Goal: Information Seeking & Learning: Learn about a topic

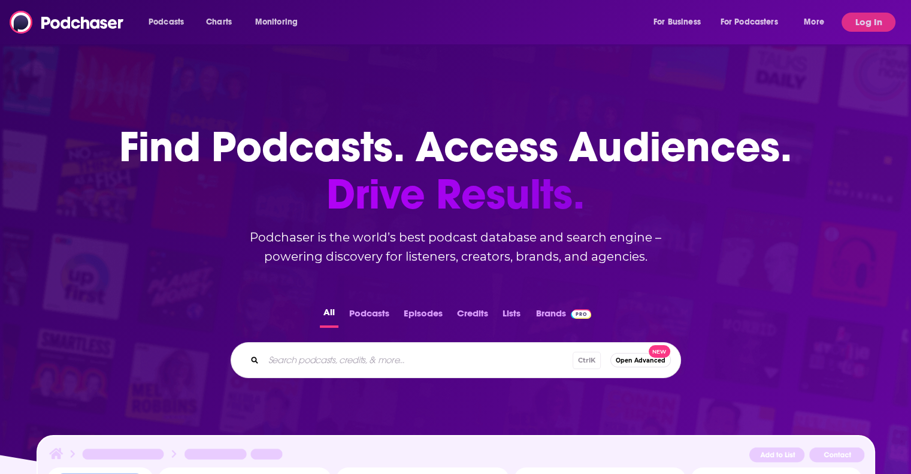
click at [300, 358] on input "Search podcasts, credits, & more..." at bounding box center [418, 359] width 309 height 19
type input "moneywise"
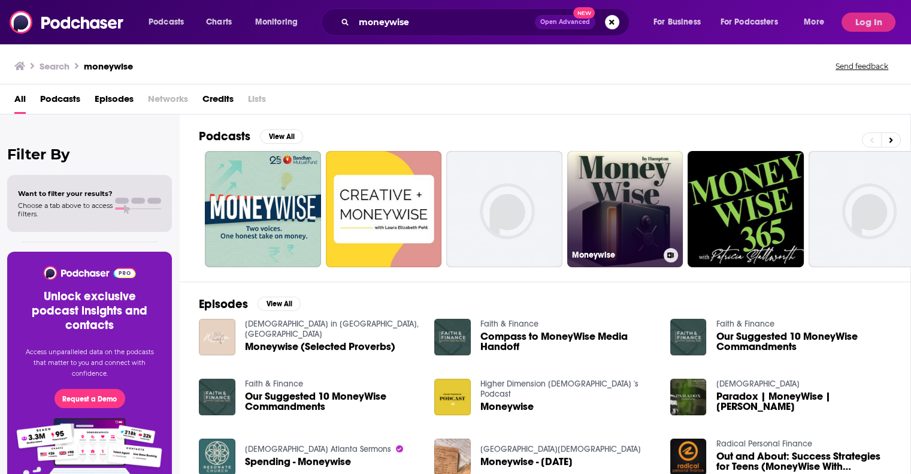
click at [624, 236] on link "Moneywise" at bounding box center [625, 209] width 116 height 116
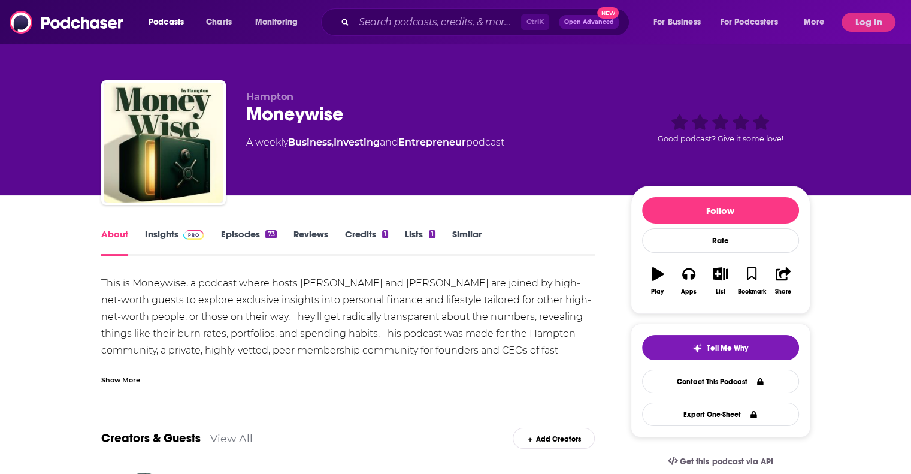
click at [161, 239] on link "Insights" at bounding box center [174, 242] width 59 height 28
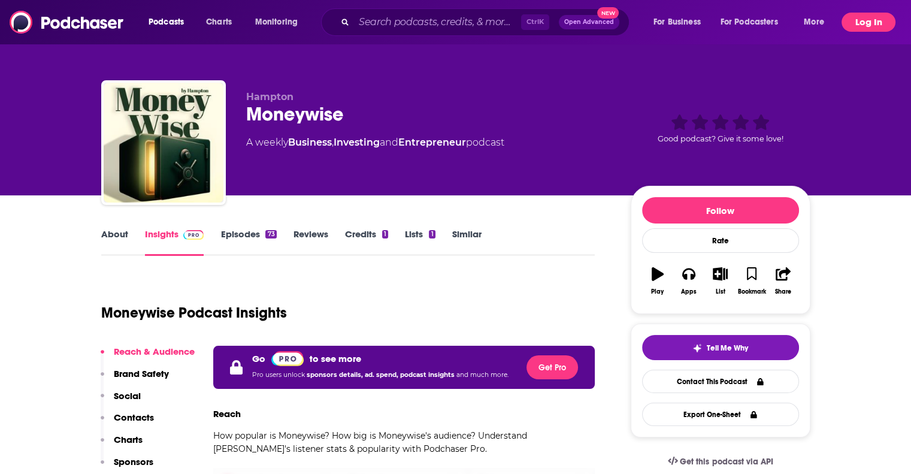
click at [873, 28] on button "Log In" at bounding box center [869, 22] width 54 height 19
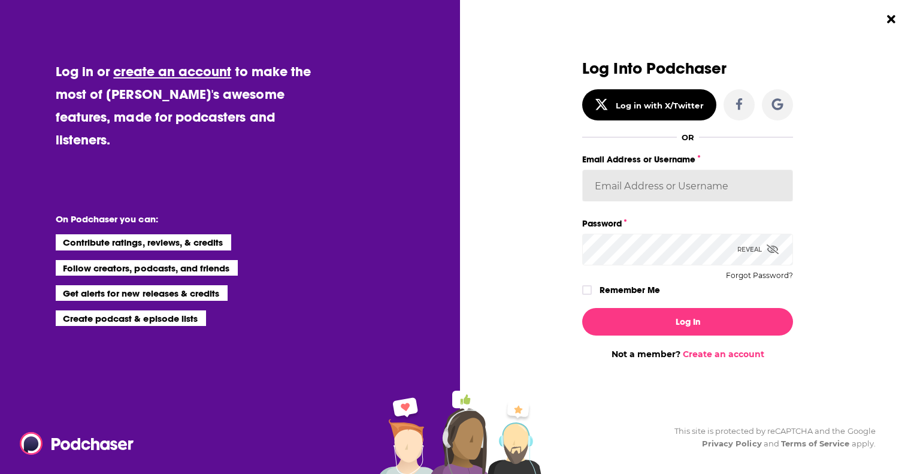
type input "ei1745"
click at [635, 189] on input "ei1745" at bounding box center [687, 186] width 211 height 32
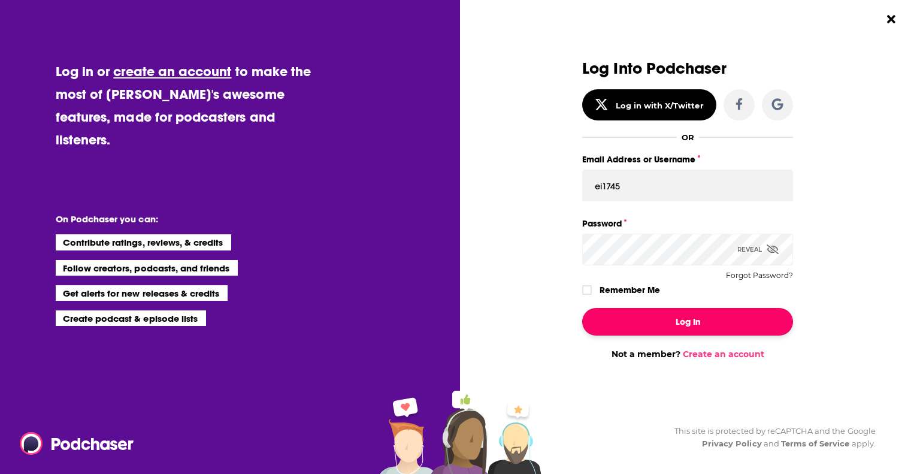
click at [624, 325] on button "Log In" at bounding box center [687, 322] width 211 height 28
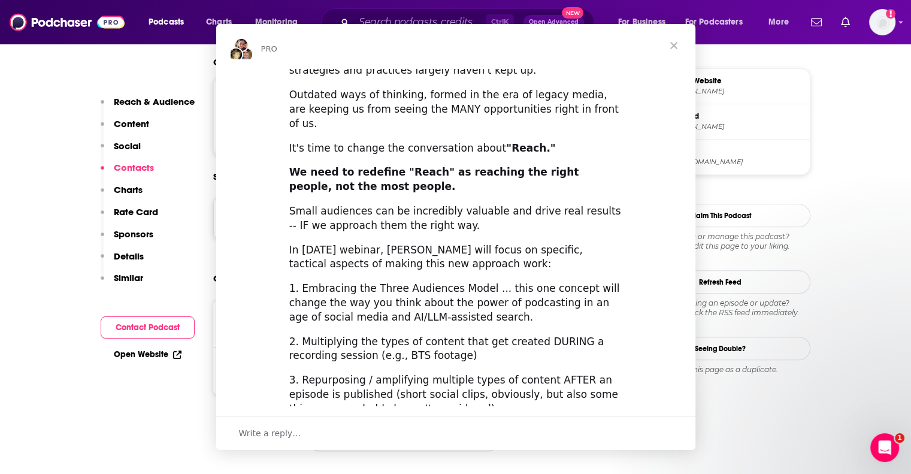
scroll to position [228, 0]
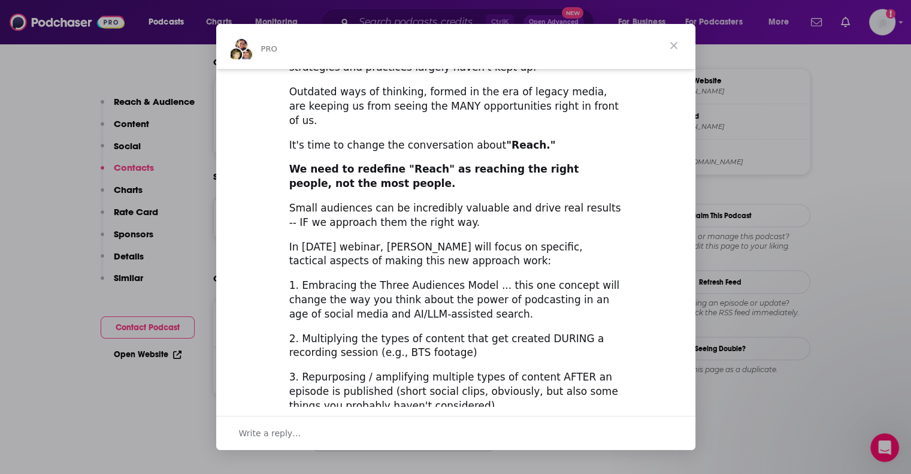
click at [169, 404] on div "Intercom messenger" at bounding box center [455, 237] width 911 height 474
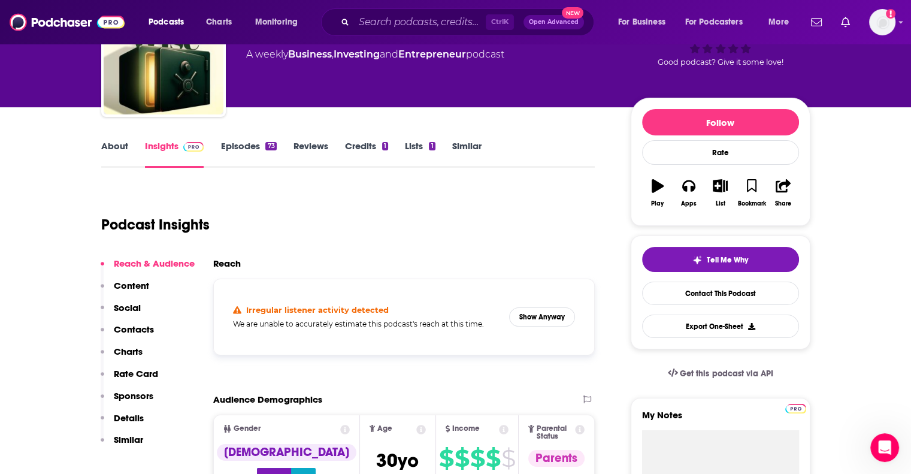
scroll to position [25, 0]
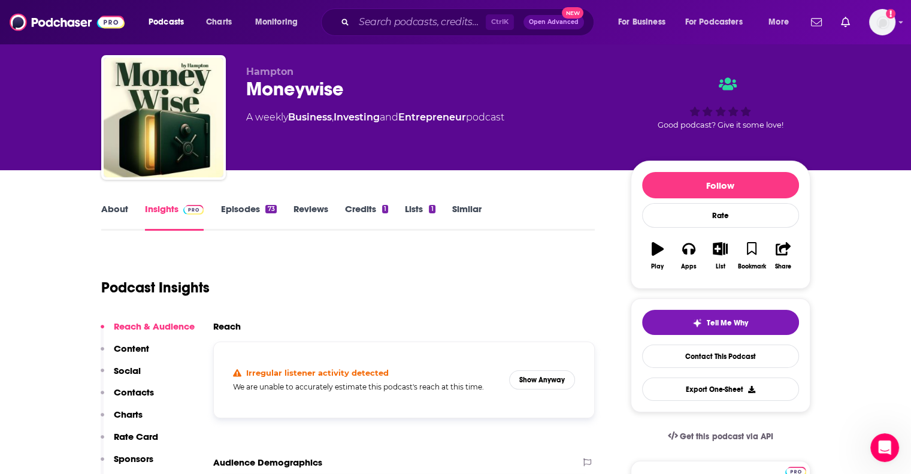
click at [108, 210] on link "About" at bounding box center [114, 217] width 27 height 28
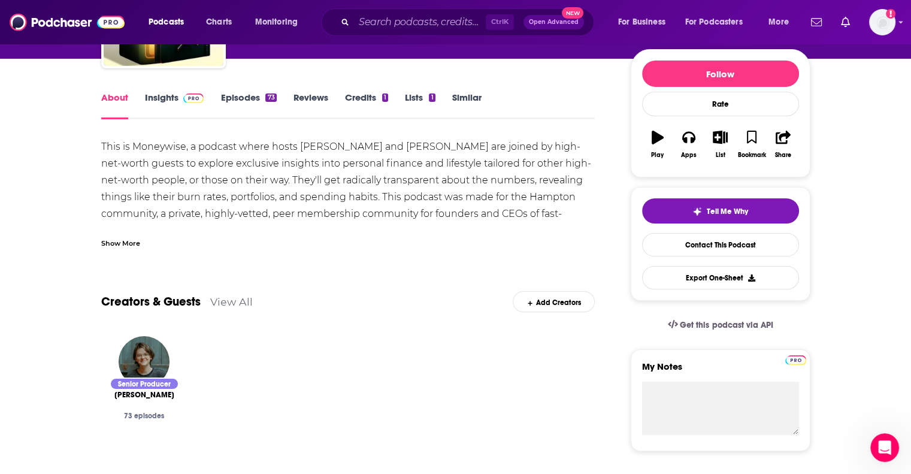
scroll to position [114, 0]
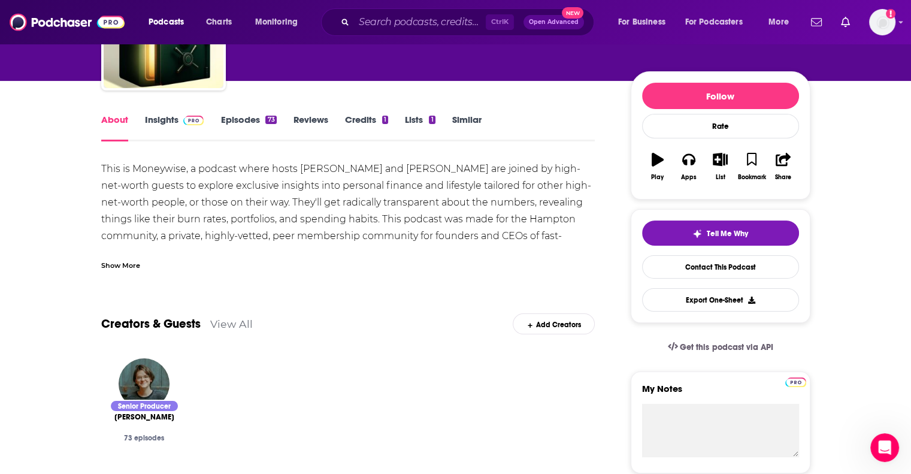
click at [180, 119] on span at bounding box center [191, 119] width 26 height 11
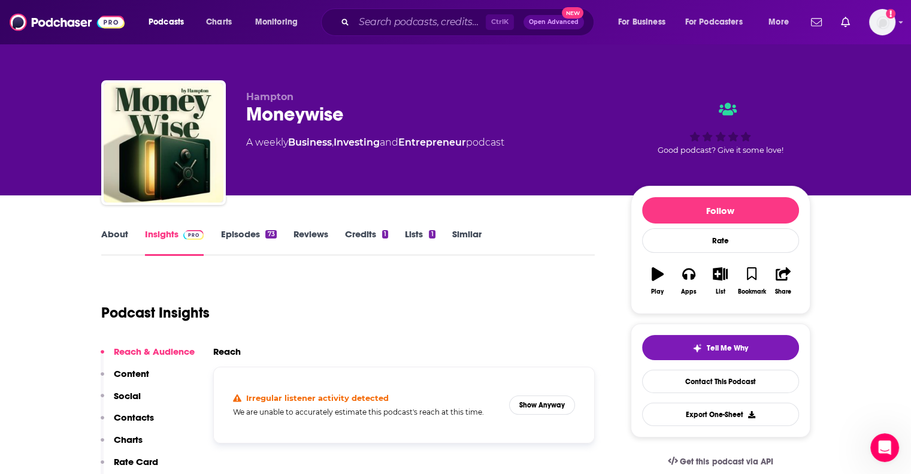
scroll to position [182, 0]
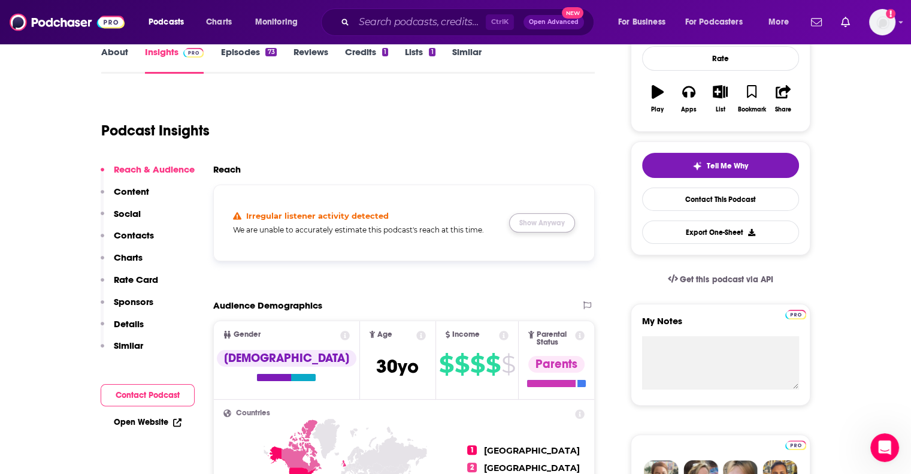
click at [561, 220] on button "Show Anyway" at bounding box center [542, 222] width 66 height 19
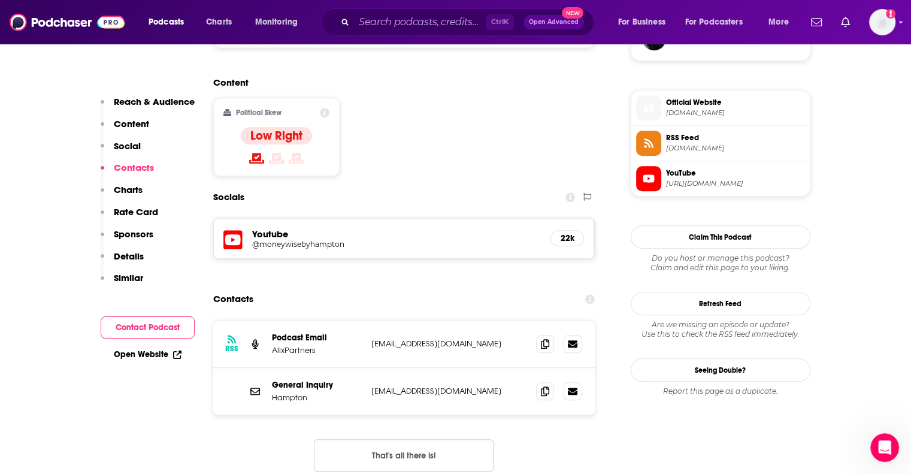
scroll to position [937, 0]
